Goal: Navigation & Orientation: Find specific page/section

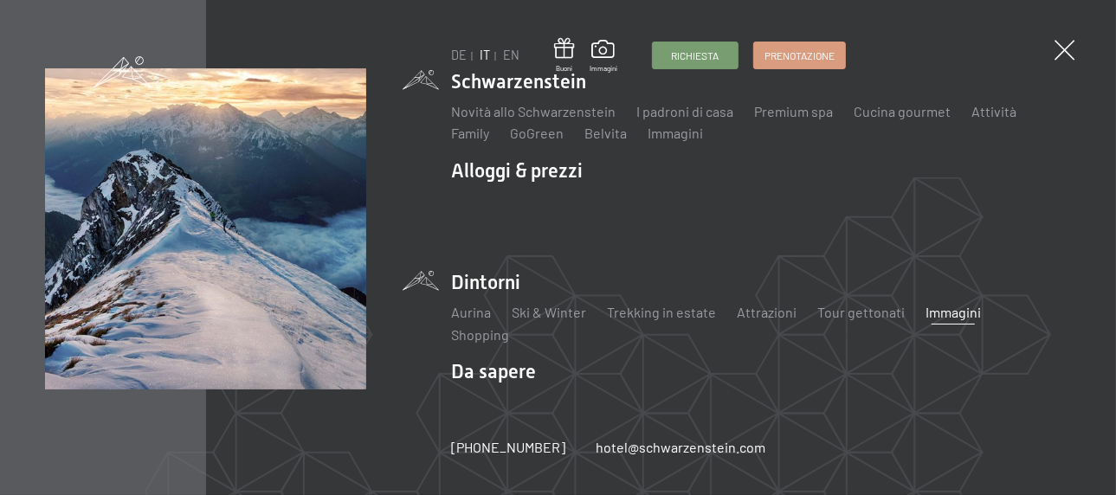
click at [932, 312] on link "Immagini" at bounding box center [952, 312] width 55 height 16
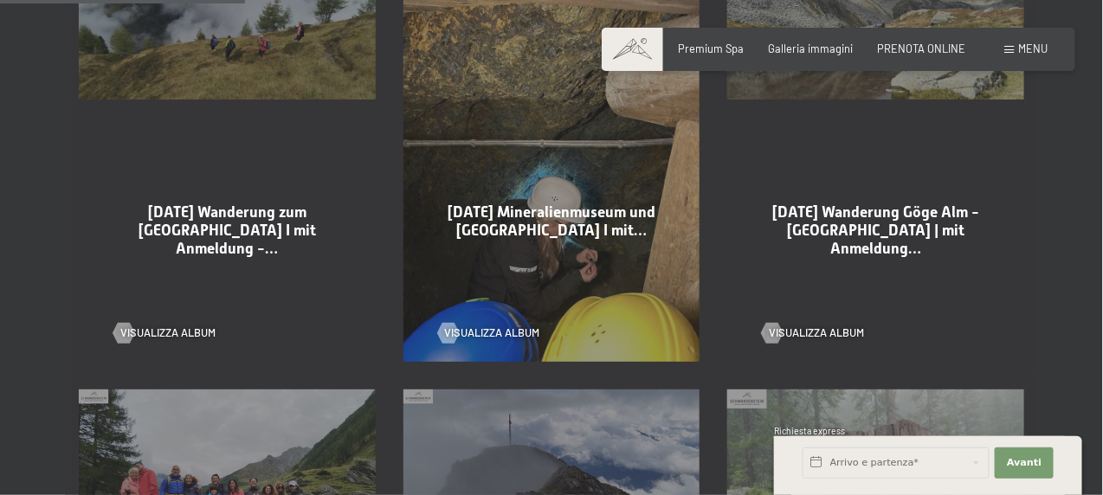
scroll to position [952, 0]
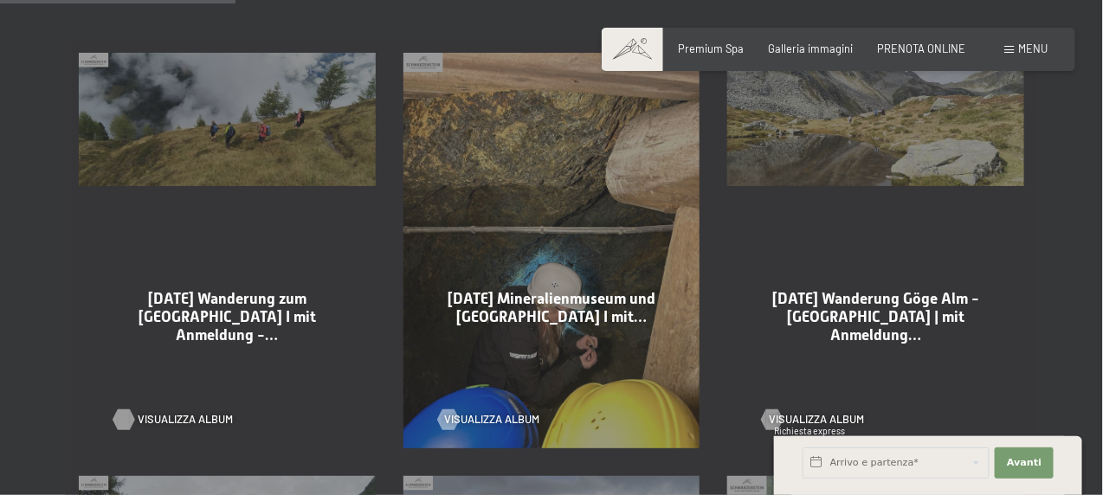
click at [182, 412] on span "Visualizza album" at bounding box center [185, 420] width 95 height 16
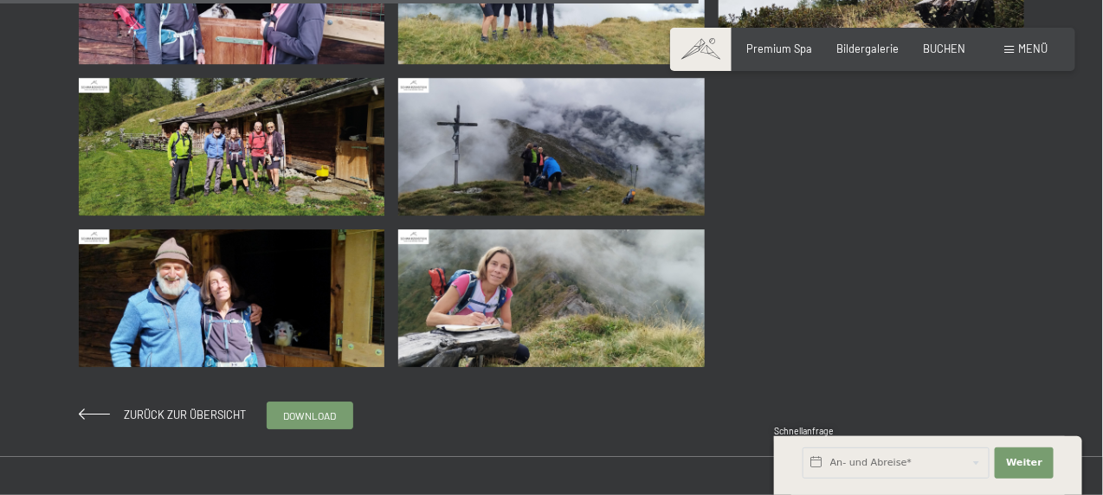
scroll to position [1645, 0]
